Goal: Task Accomplishment & Management: Use online tool/utility

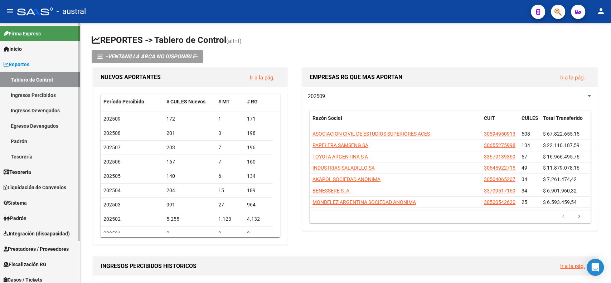
click at [36, 186] on span "Liquidación de Convenios" at bounding box center [35, 188] width 63 height 8
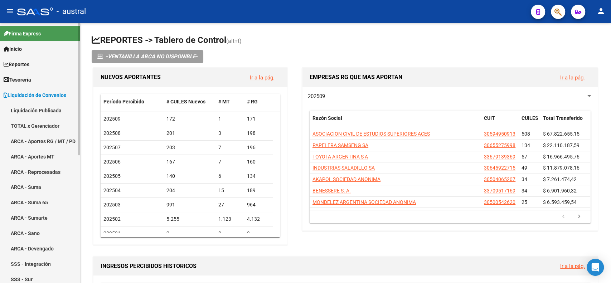
click at [37, 125] on link "TOTAL x Gerenciador" at bounding box center [40, 125] width 80 height 15
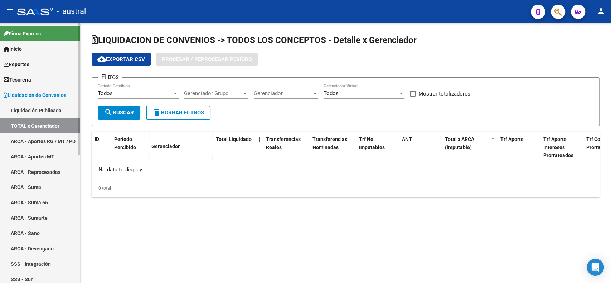
checkbox input "true"
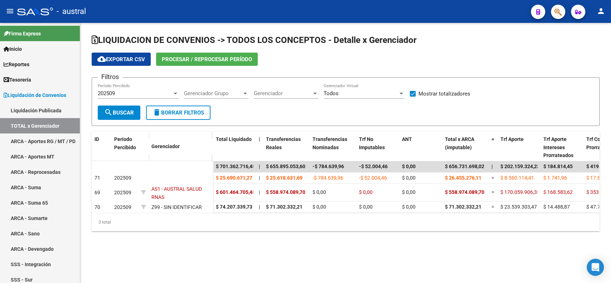
click at [162, 94] on div "202509" at bounding box center [135, 93] width 74 height 6
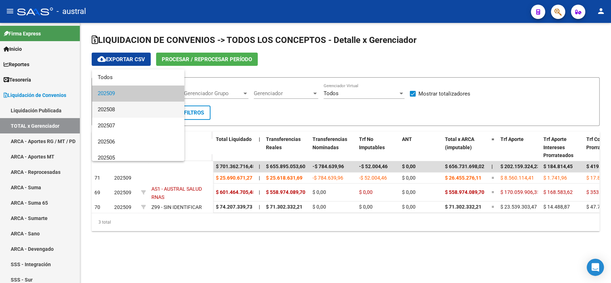
click at [154, 107] on span "202508" at bounding box center [138, 110] width 81 height 16
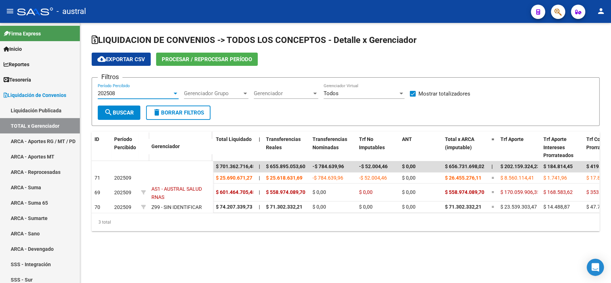
click at [120, 112] on span "search Buscar" at bounding box center [119, 112] width 30 height 6
click at [154, 93] on div "202508" at bounding box center [135, 93] width 74 height 6
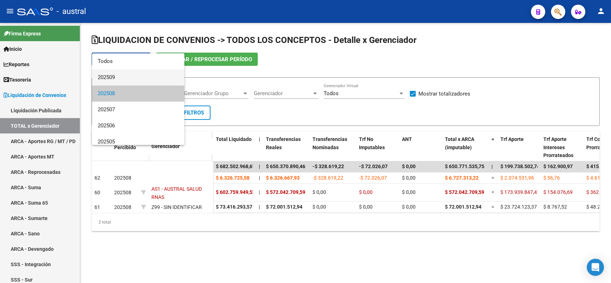
click at [150, 74] on span "202509" at bounding box center [138, 77] width 81 height 16
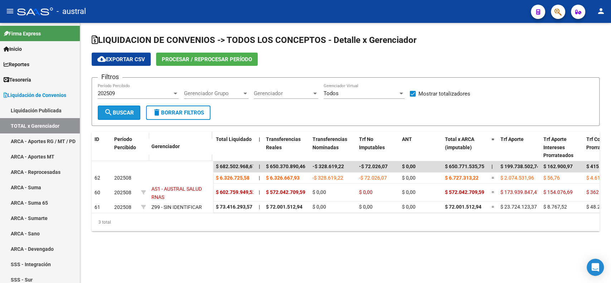
click at [123, 111] on span "search Buscar" at bounding box center [119, 112] width 30 height 6
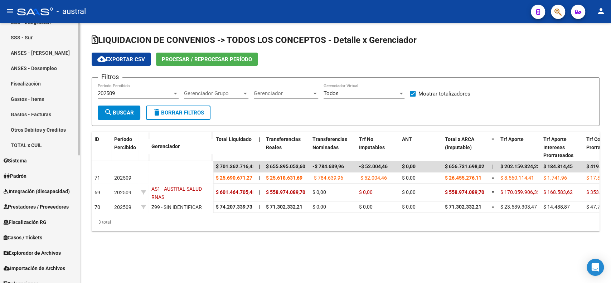
scroll to position [250, 0]
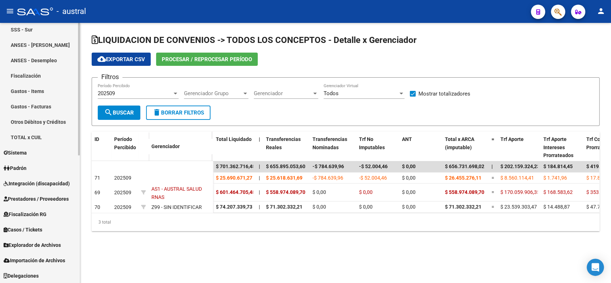
click at [74, 277] on div "Firma Express Inicio Calendario SSS Instructivos Contacto OS Reportes Tablero d…" at bounding box center [41, 28] width 82 height 511
click at [19, 243] on span "Explorador de Archivos" at bounding box center [32, 245] width 57 height 8
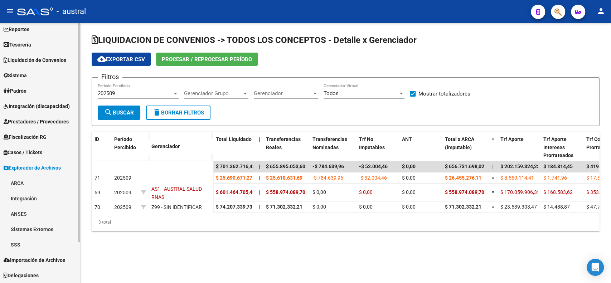
scroll to position [35, 0]
click at [23, 184] on link "ARCA" at bounding box center [40, 183] width 80 height 15
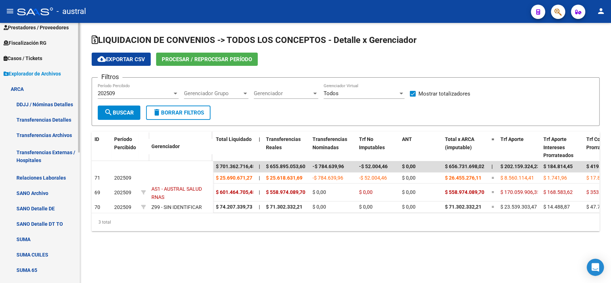
scroll to position [130, 0]
click at [34, 102] on link "DDJJ / Nóminas Detalles" at bounding box center [40, 103] width 80 height 15
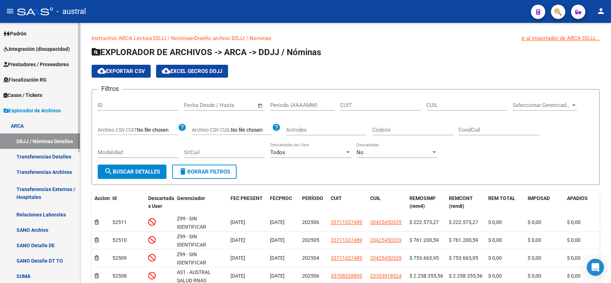
scroll to position [95, 0]
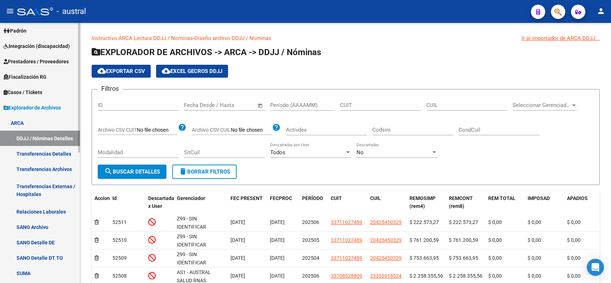
click at [36, 107] on span "Explorador de Archivos" at bounding box center [32, 108] width 57 height 8
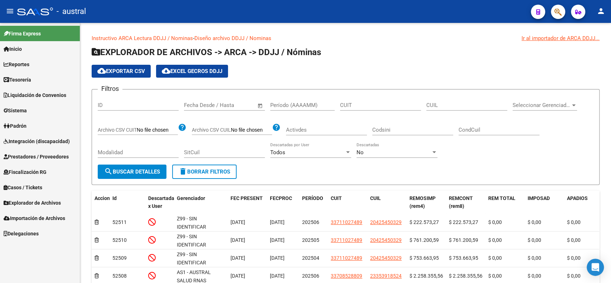
scroll to position [0, 0]
click at [33, 216] on span "Importación de Archivos" at bounding box center [35, 218] width 62 height 8
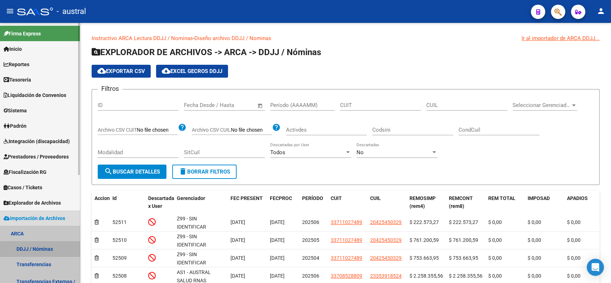
click at [45, 247] on link "DDJJ / Nóminas" at bounding box center [40, 248] width 80 height 15
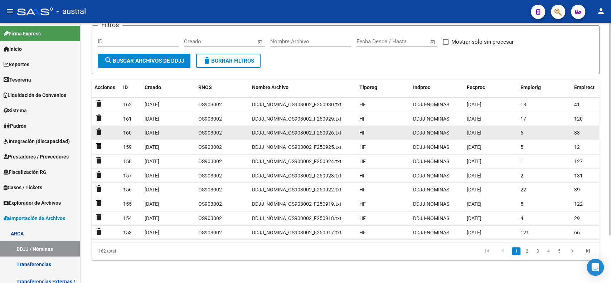
scroll to position [58, 0]
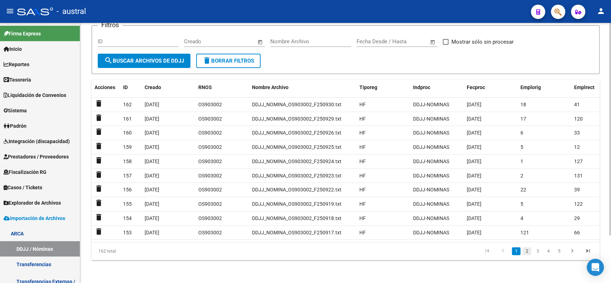
click at [525, 250] on link "2" at bounding box center [526, 251] width 9 height 8
click at [535, 252] on link "3" at bounding box center [537, 251] width 9 height 8
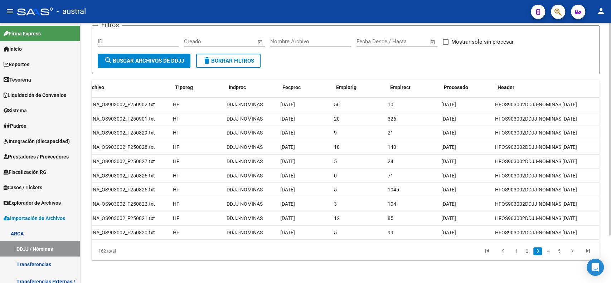
scroll to position [0, 187]
click at [526, 253] on link "2" at bounding box center [526, 251] width 9 height 8
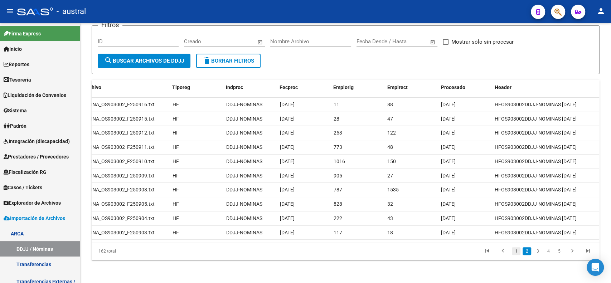
click at [517, 254] on link "1" at bounding box center [516, 251] width 9 height 8
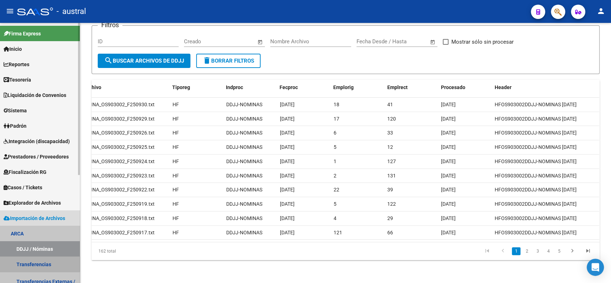
click at [37, 261] on link "Transferencias" at bounding box center [40, 264] width 80 height 15
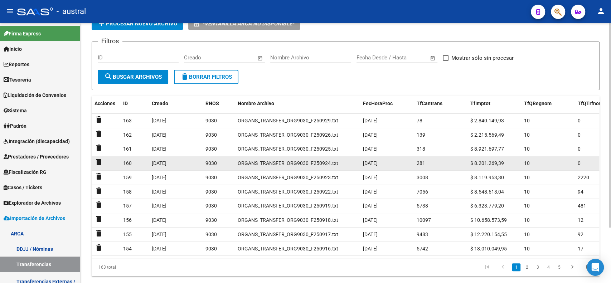
scroll to position [70, 0]
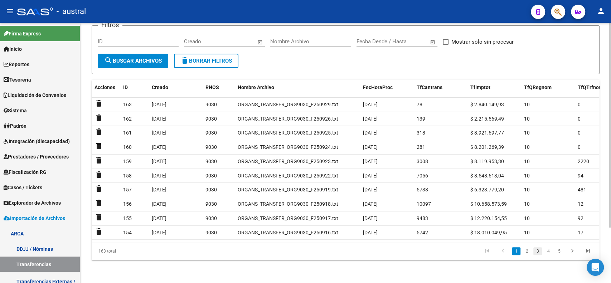
click at [535, 252] on link "3" at bounding box center [537, 251] width 9 height 8
click at [527, 252] on link "2" at bounding box center [526, 251] width 9 height 8
click at [516, 252] on link "1" at bounding box center [516, 251] width 9 height 8
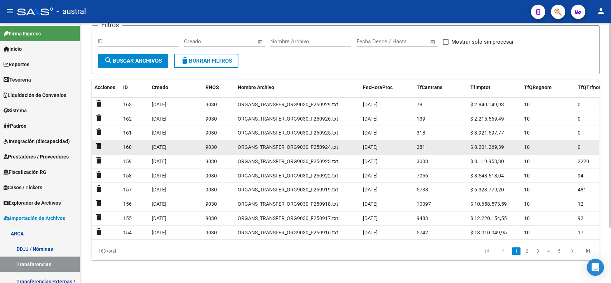
scroll to position [0, 0]
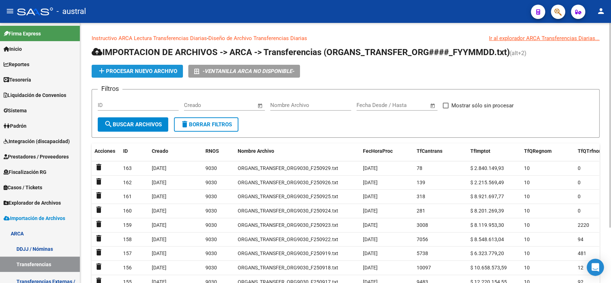
click at [133, 70] on span "add Procesar nuevo archivo" at bounding box center [137, 71] width 80 height 6
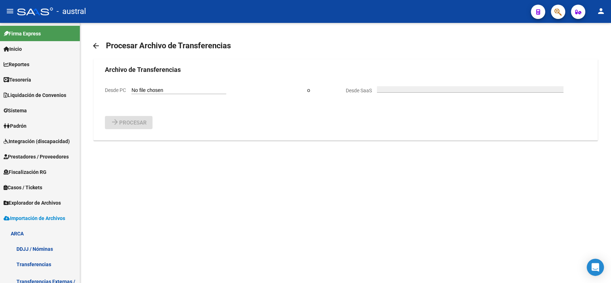
click at [159, 88] on input "Desde PC" at bounding box center [178, 90] width 95 height 7
type input "C:\fakepath\ORGANS_TRANSFER_ORG9030_F250930.txt"
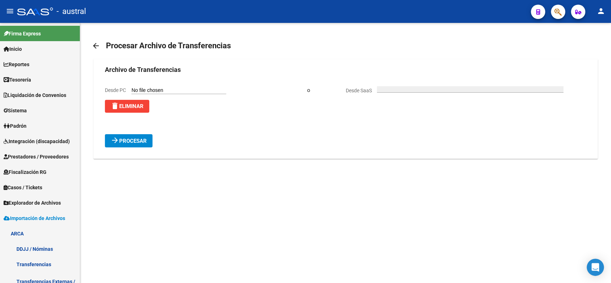
click at [134, 142] on span "Procesar" at bounding box center [133, 141] width 28 height 6
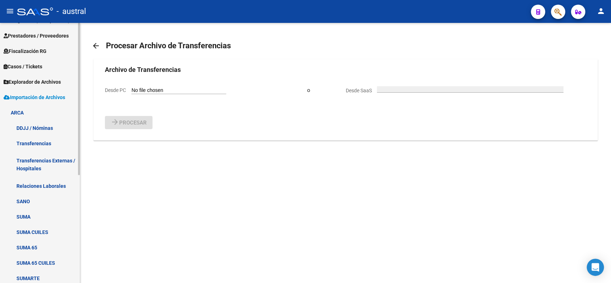
scroll to position [185, 0]
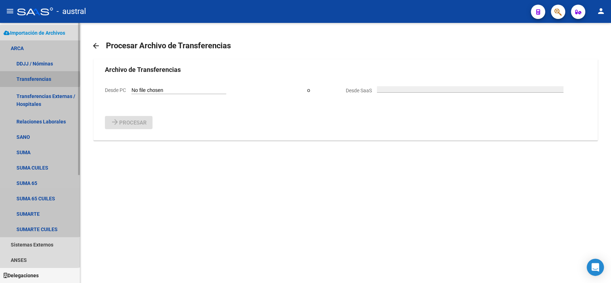
click at [35, 79] on link "Transferencias" at bounding box center [40, 78] width 80 height 15
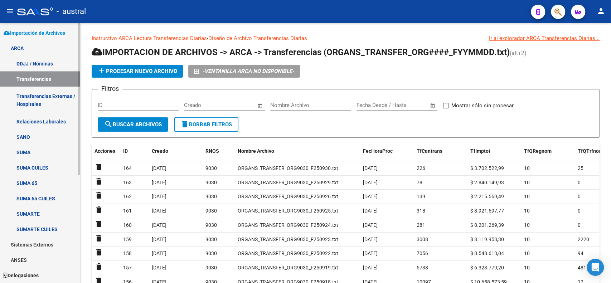
click at [31, 121] on link "Relaciones Laborales" at bounding box center [40, 121] width 80 height 15
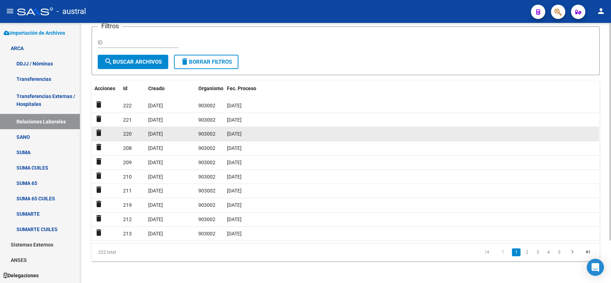
scroll to position [51, 0]
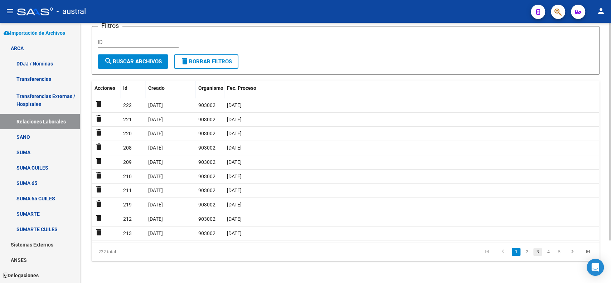
click at [538, 252] on link "3" at bounding box center [537, 252] width 9 height 8
click at [526, 252] on link "2" at bounding box center [526, 252] width 9 height 8
click at [518, 254] on link "1" at bounding box center [516, 252] width 9 height 8
click at [32, 169] on link "SUMA CUILES" at bounding box center [40, 167] width 80 height 15
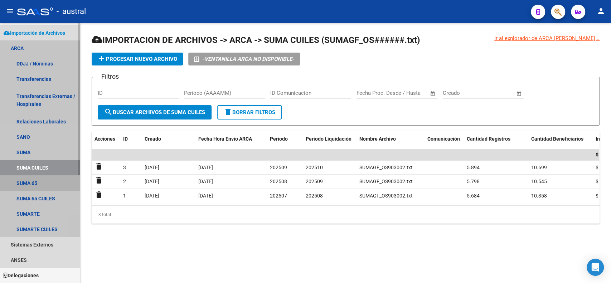
click at [31, 178] on link "SUMA 65" at bounding box center [40, 182] width 80 height 15
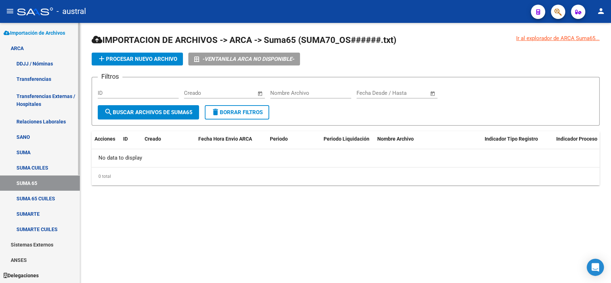
click at [34, 197] on link "SUMA 65 CUILES" at bounding box center [40, 198] width 80 height 15
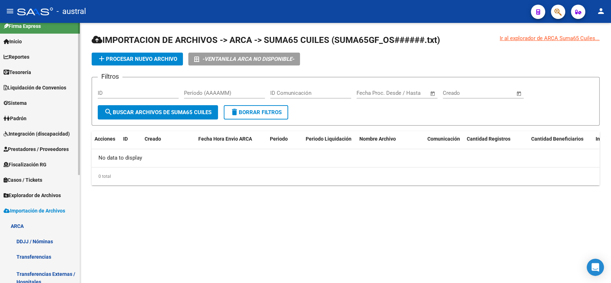
scroll to position [1, 0]
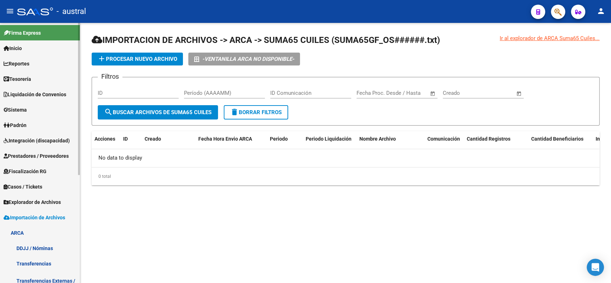
click at [80, 44] on mat-sidenav "Firma Express Inicio Calendario SSS Instructivos Contacto OS Reportes Tablero d…" at bounding box center [40, 153] width 80 height 260
click at [31, 97] on span "Liquidación de Convenios" at bounding box center [35, 95] width 63 height 8
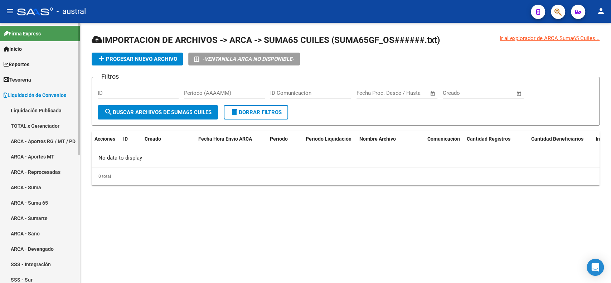
click at [33, 125] on link "TOTAL x Gerenciador" at bounding box center [40, 125] width 80 height 15
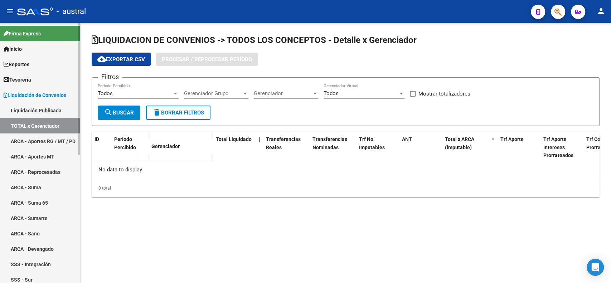
checkbox input "true"
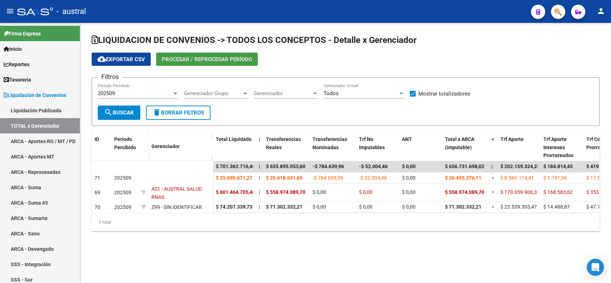
click at [207, 58] on span "Procesar / Reprocesar período" at bounding box center [207, 59] width 90 height 6
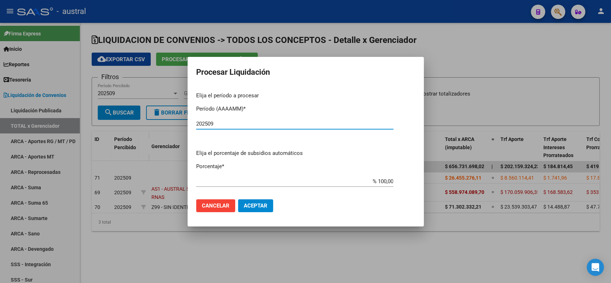
type input "202509"
click at [257, 203] on span "Aceptar" at bounding box center [256, 206] width 24 height 6
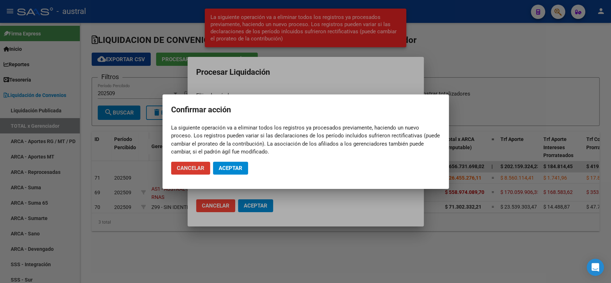
click at [243, 170] on button "Aceptar" at bounding box center [230, 168] width 35 height 13
